Goal: Information Seeking & Learning: Learn about a topic

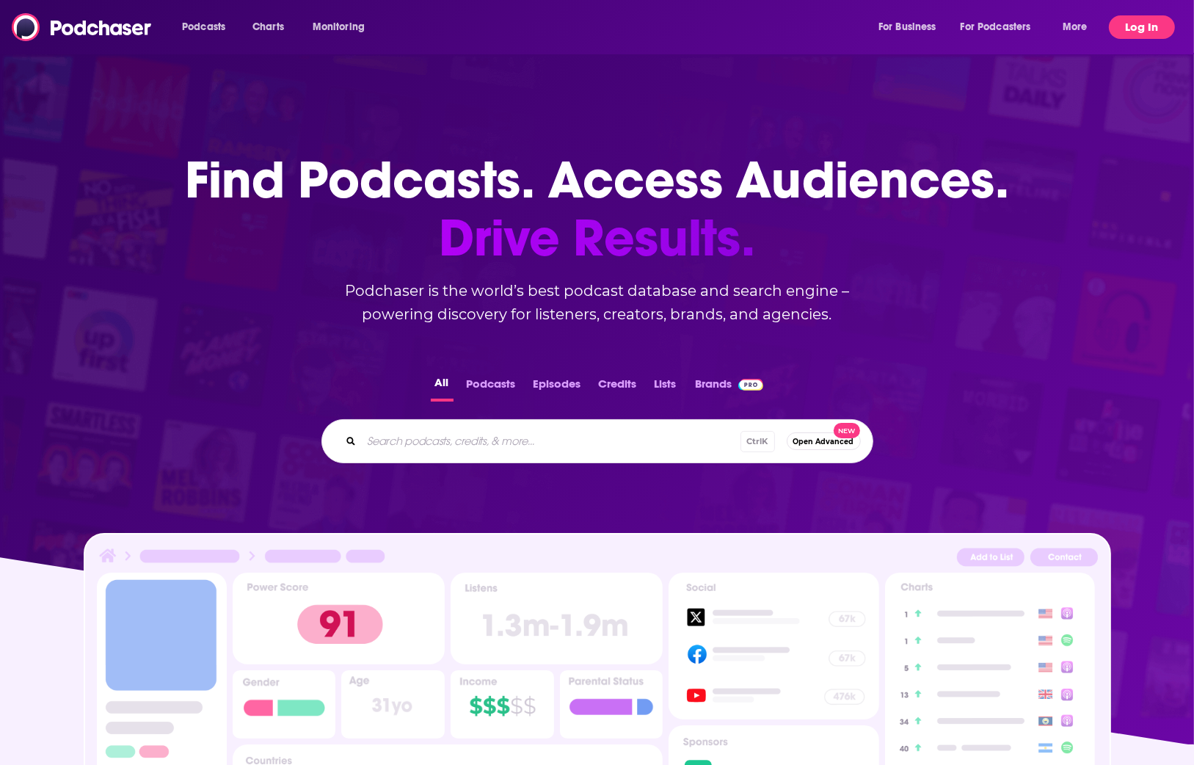
click at [1146, 23] on button "Log In" at bounding box center [1142, 26] width 66 height 23
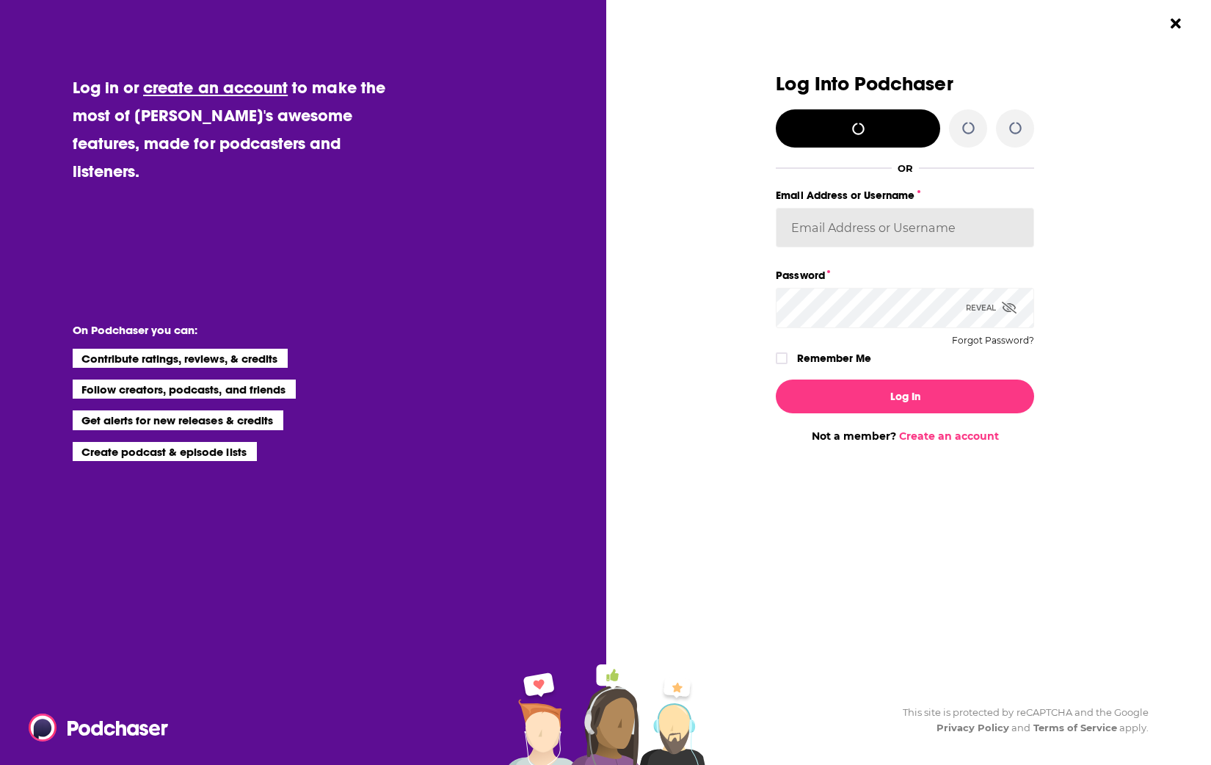
type input "[PERSON_NAME][EMAIL_ADDRESS][PERSON_NAME][DOMAIN_NAME]"
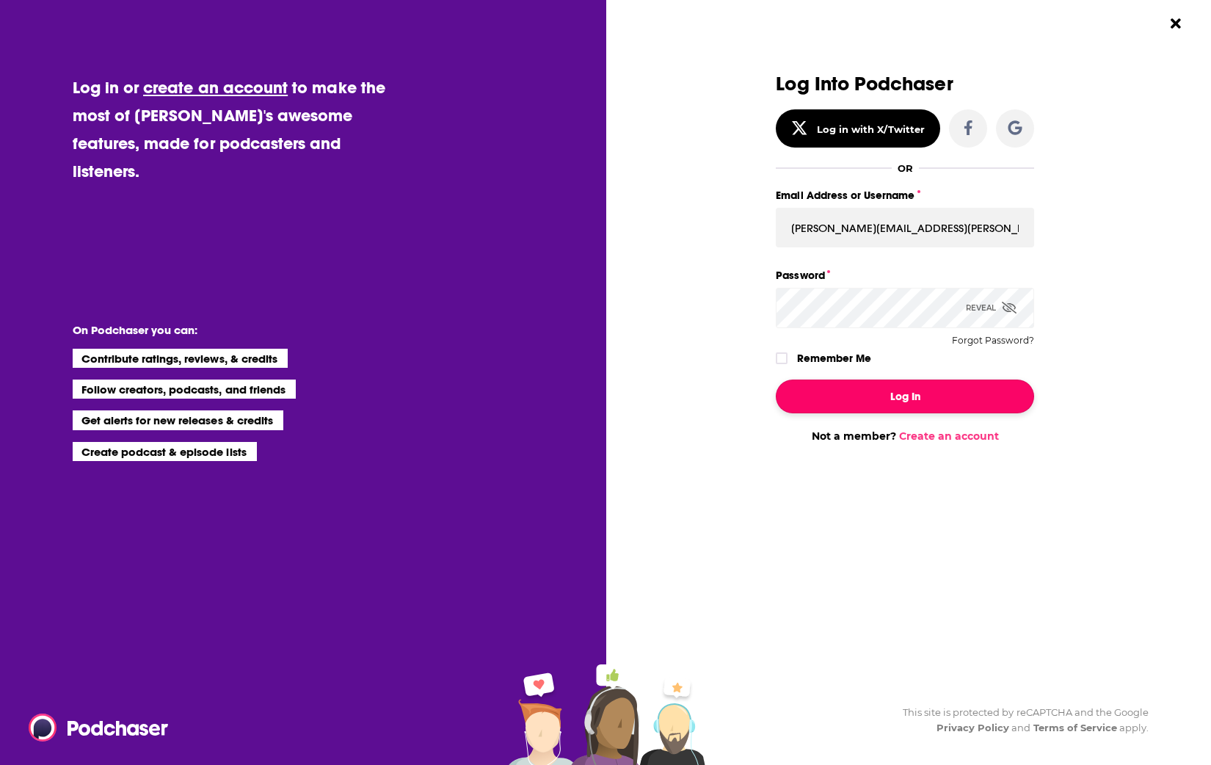
click at [890, 403] on button "Log In" at bounding box center [905, 396] width 258 height 34
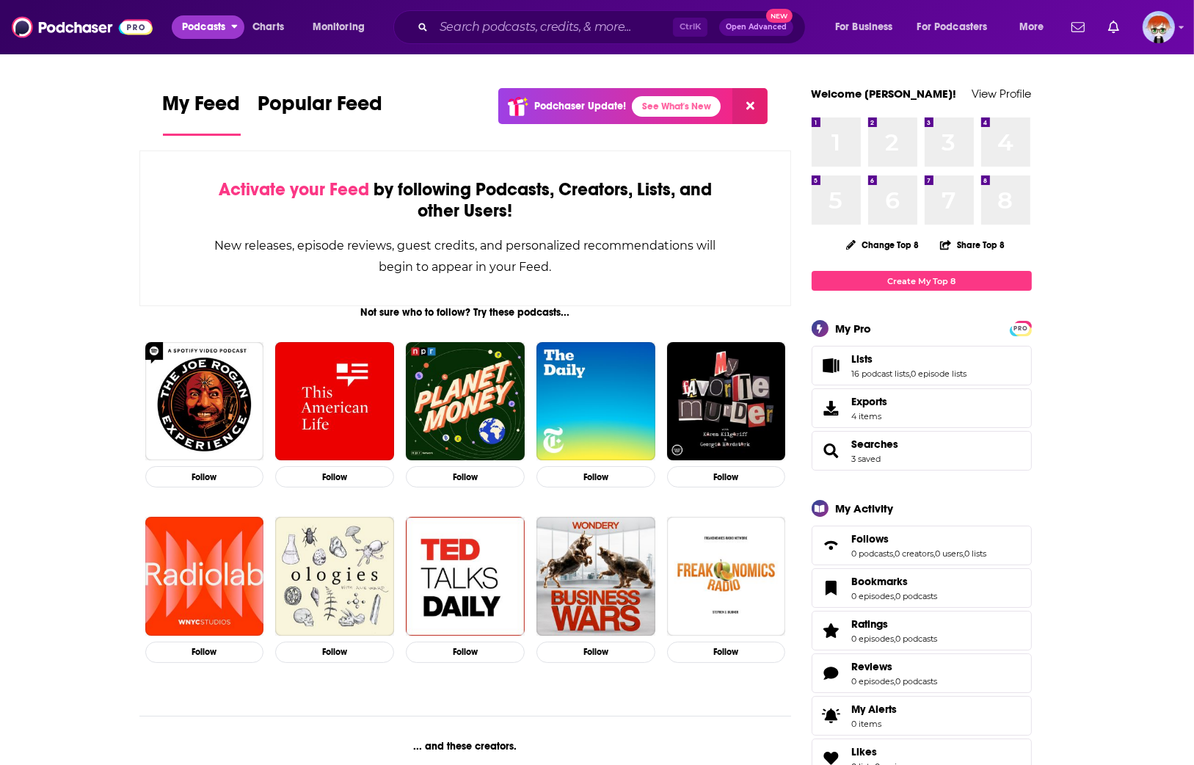
click at [206, 28] on span "Podcasts" at bounding box center [203, 27] width 43 height 21
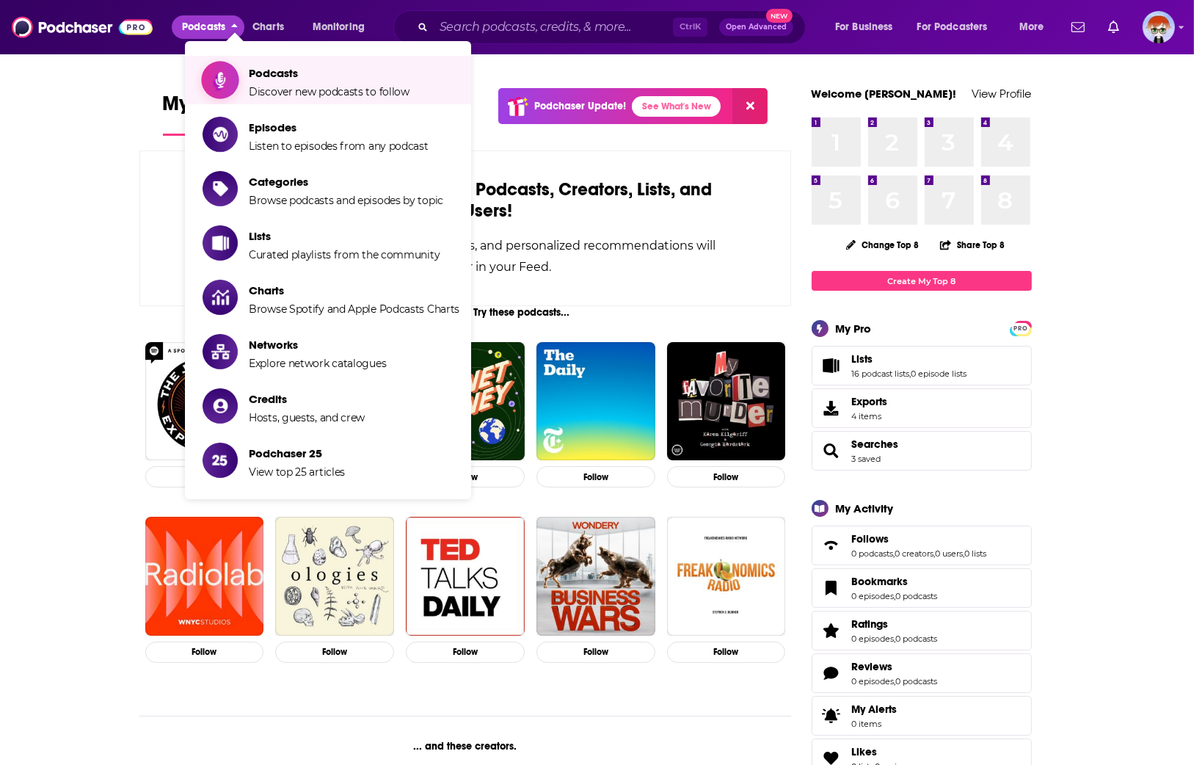
click at [254, 91] on span "Discover new podcasts to follow" at bounding box center [329, 91] width 161 height 13
